Goal: Transaction & Acquisition: Purchase product/service

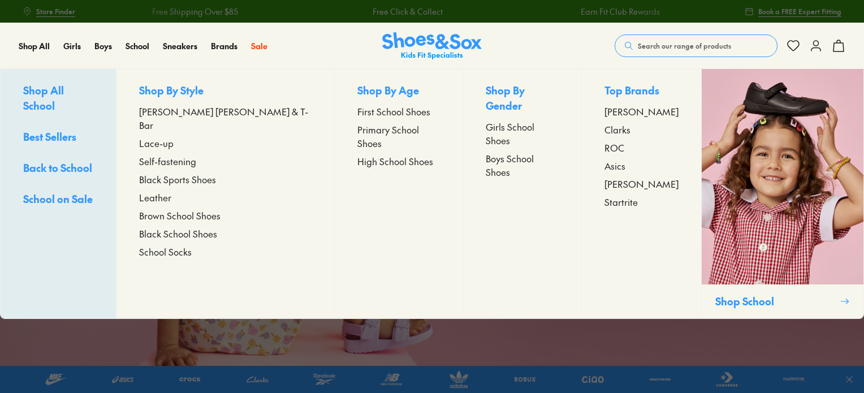
click at [486, 152] on span "Boys School Shoes" at bounding box center [522, 165] width 73 height 27
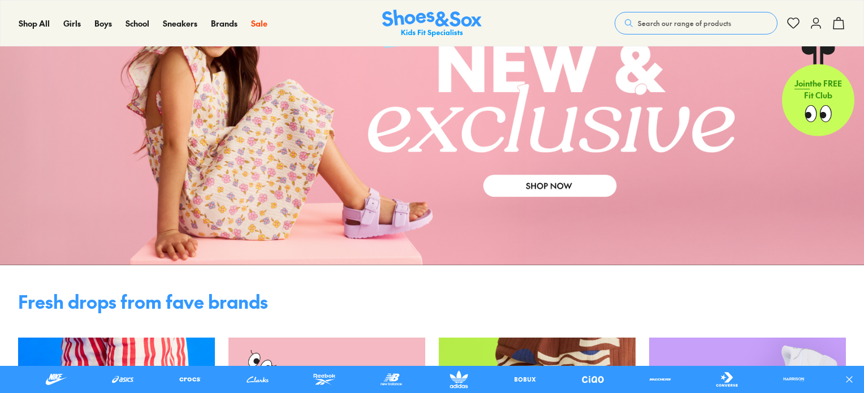
scroll to position [113, 0]
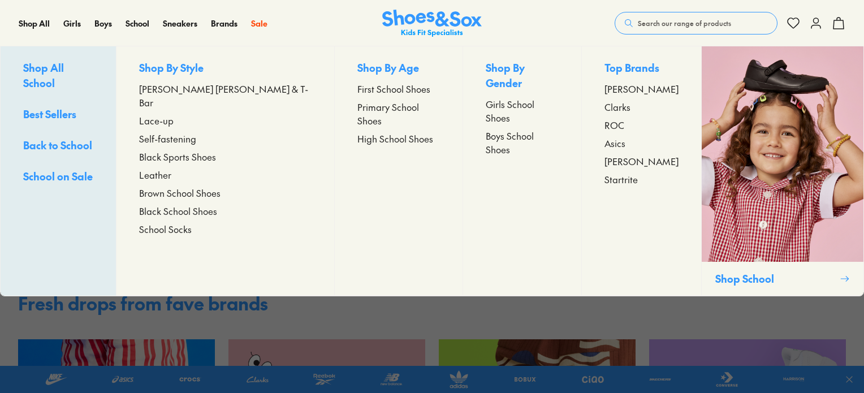
click at [486, 129] on span "Boys School Shoes" at bounding box center [522, 142] width 73 height 27
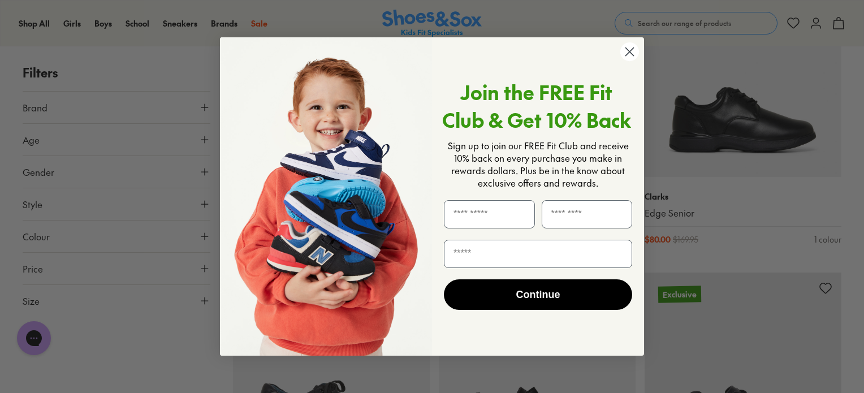
scroll to position [509, 0]
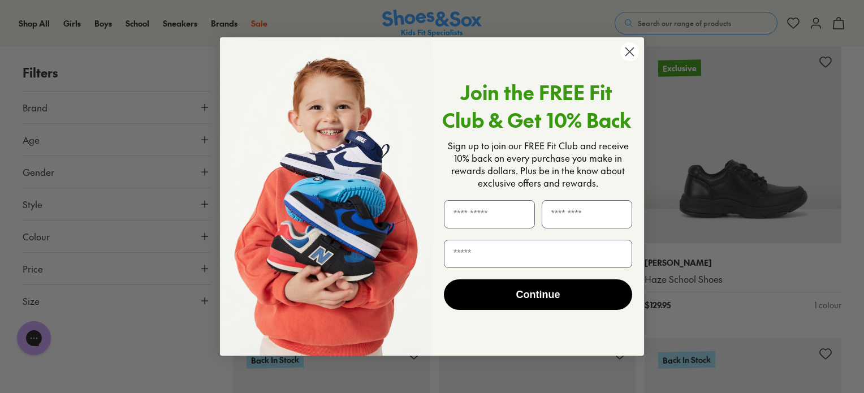
click at [632, 46] on circle "Close dialog" at bounding box center [629, 51] width 19 height 19
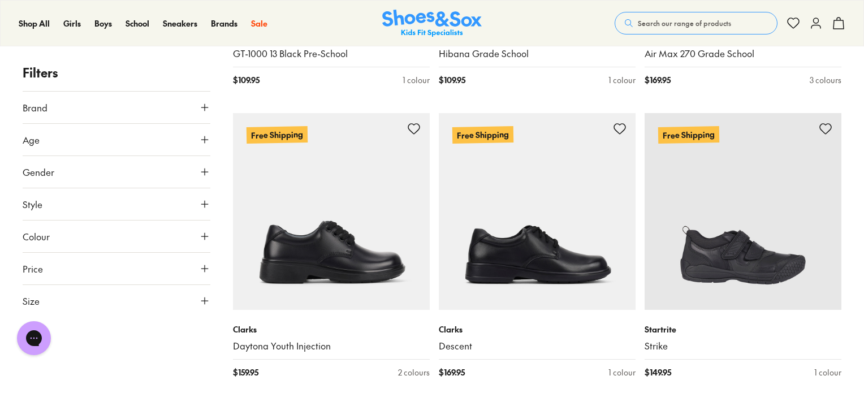
scroll to position [2714, 0]
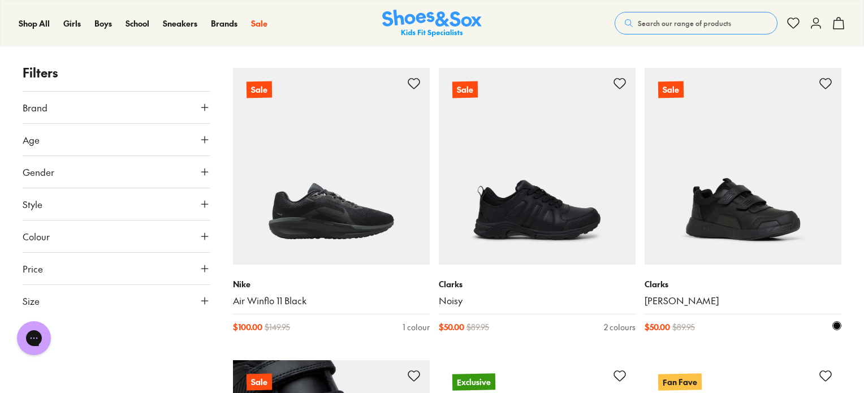
scroll to position [4637, 0]
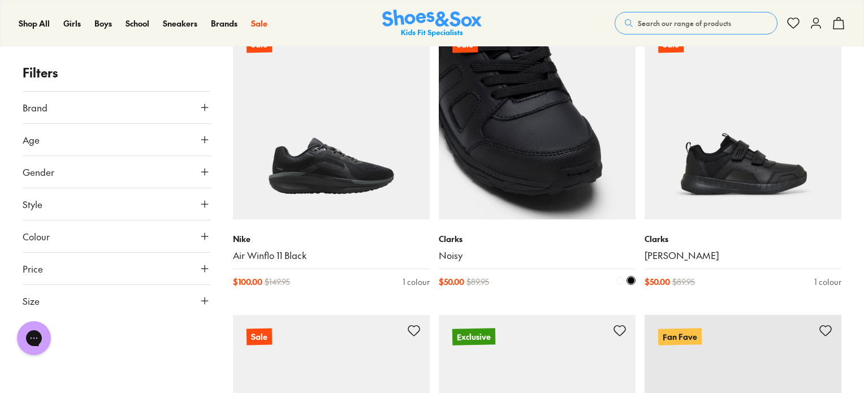
click at [579, 180] on img at bounding box center [537, 121] width 197 height 197
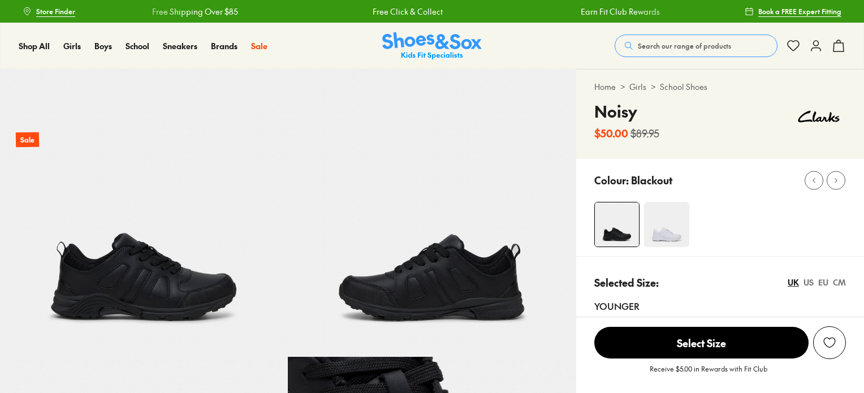
click at [172, 271] on img at bounding box center [144, 213] width 288 height 288
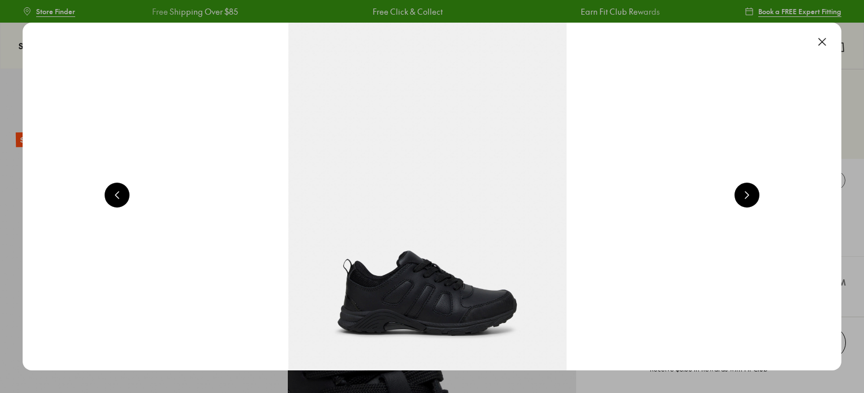
select select "*"
click at [831, 39] on button at bounding box center [822, 41] width 25 height 25
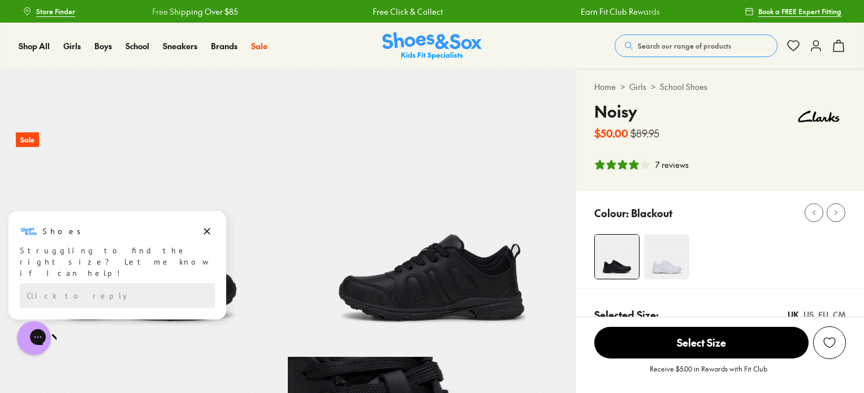
scroll to position [57, 0]
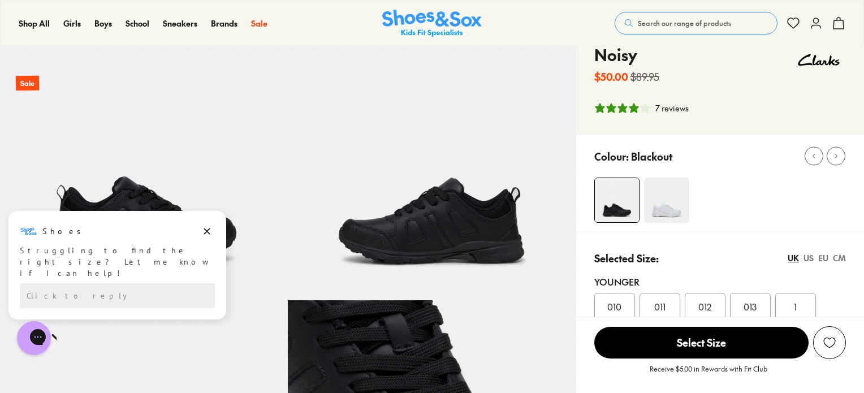
click at [659, 192] on img at bounding box center [666, 200] width 45 height 45
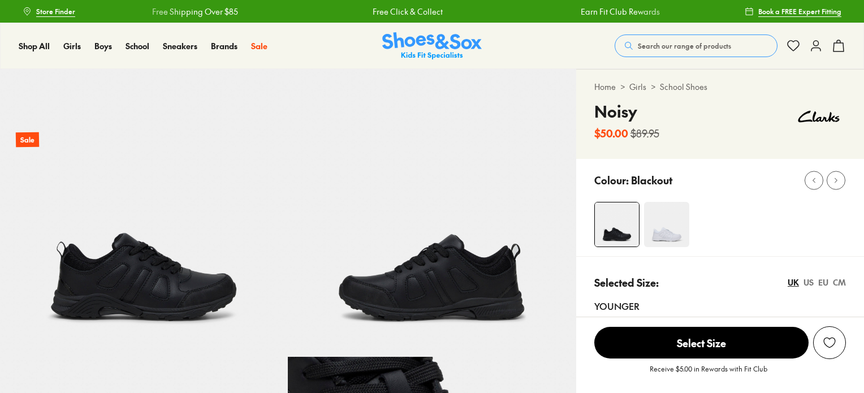
scroll to position [170, 0]
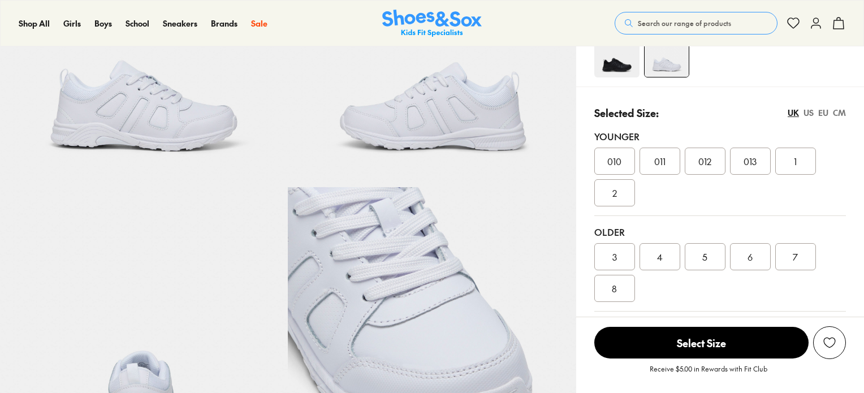
scroll to position [170, 0]
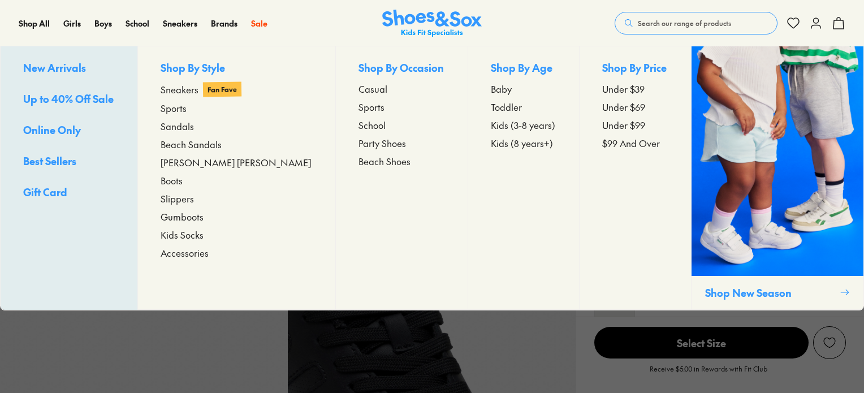
scroll to position [226, 0]
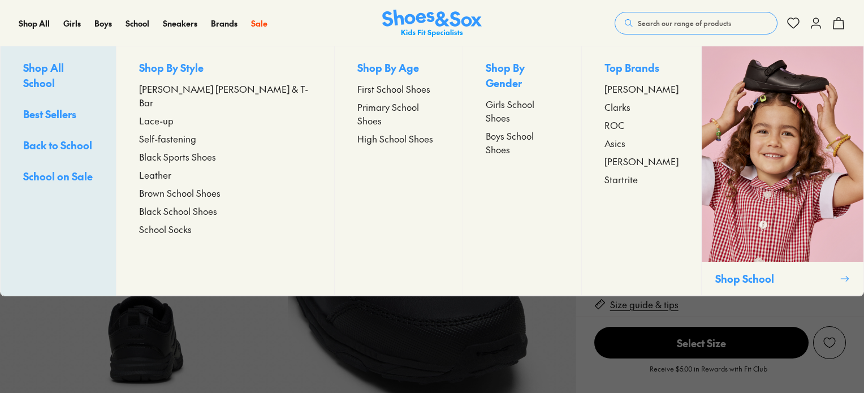
select select "*"
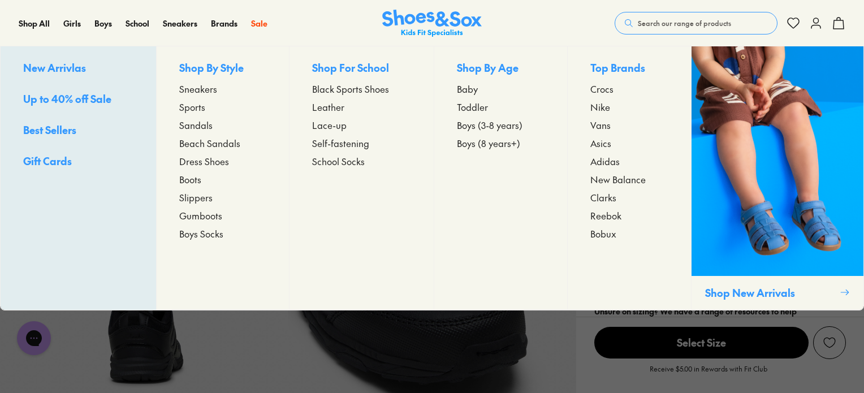
scroll to position [0, 0]
